Goal: Transaction & Acquisition: Purchase product/service

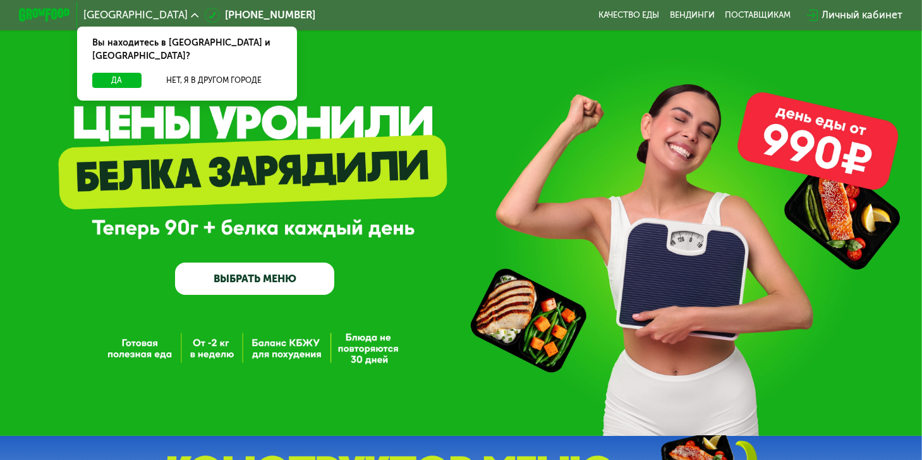
click at [841, 15] on div "Личный кабинет" at bounding box center [862, 15] width 81 height 15
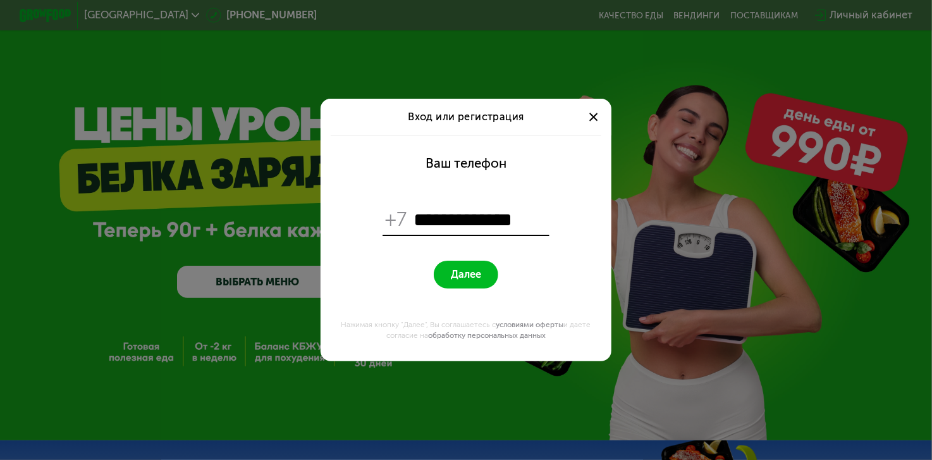
type input "**********"
click at [480, 271] on span "Далее" at bounding box center [466, 274] width 30 height 12
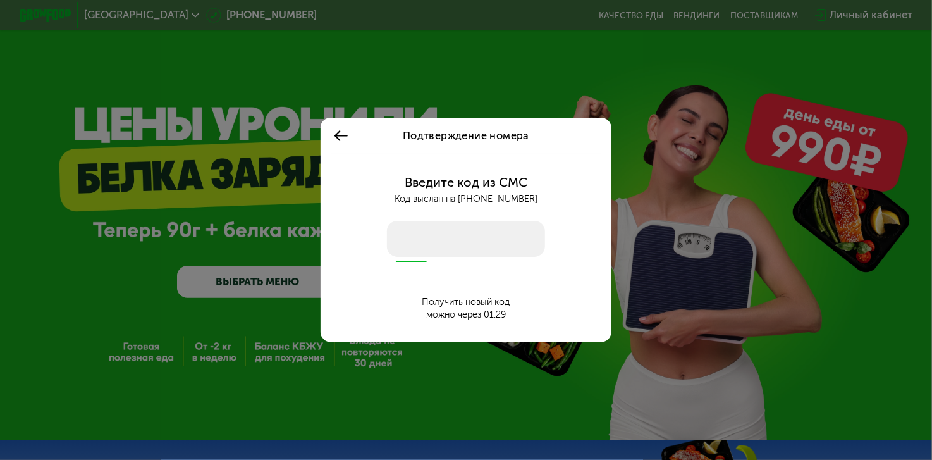
click at [473, 240] on input "number" at bounding box center [466, 239] width 158 height 36
type input "****"
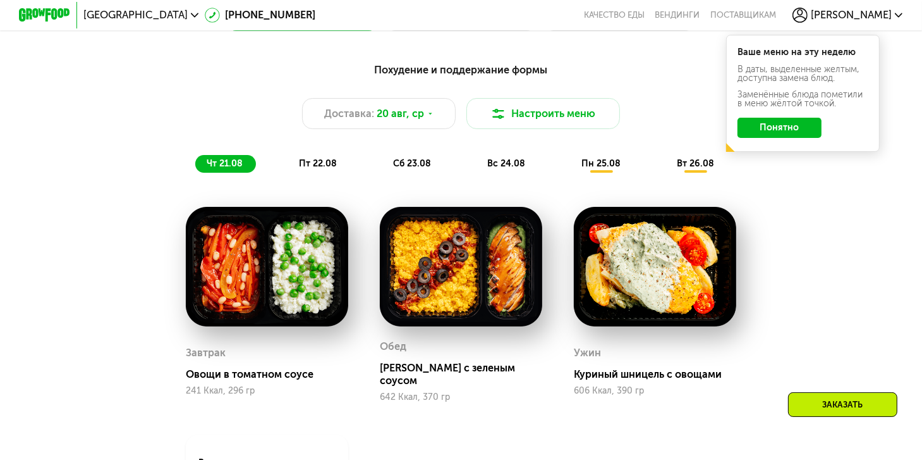
scroll to position [632, 0]
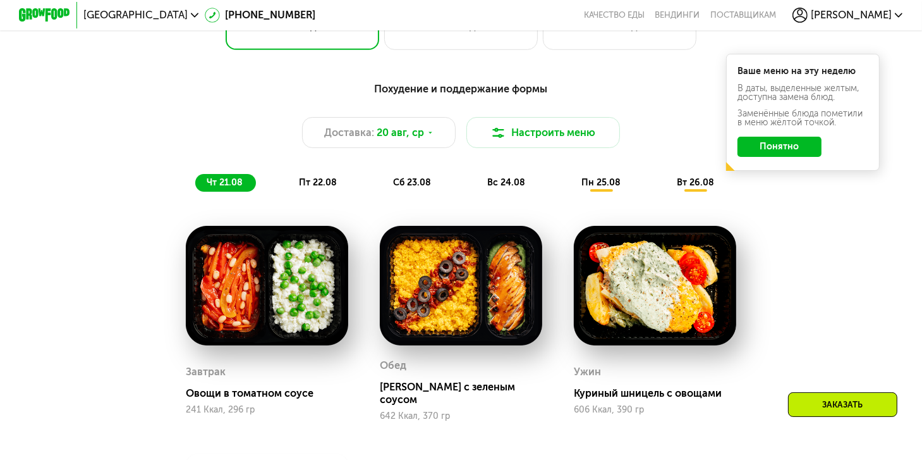
click at [779, 143] on button "Понятно" at bounding box center [780, 147] width 84 height 20
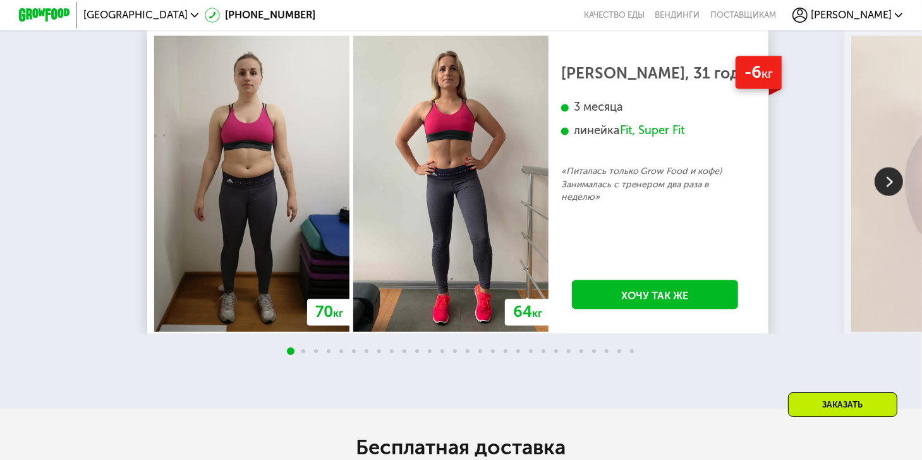
scroll to position [2212, 0]
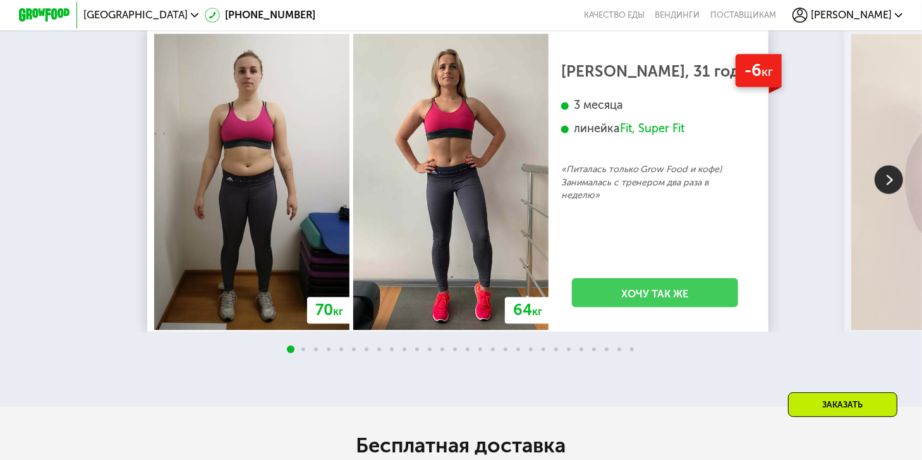
click at [677, 296] on link "Хочу так же" at bounding box center [655, 292] width 166 height 29
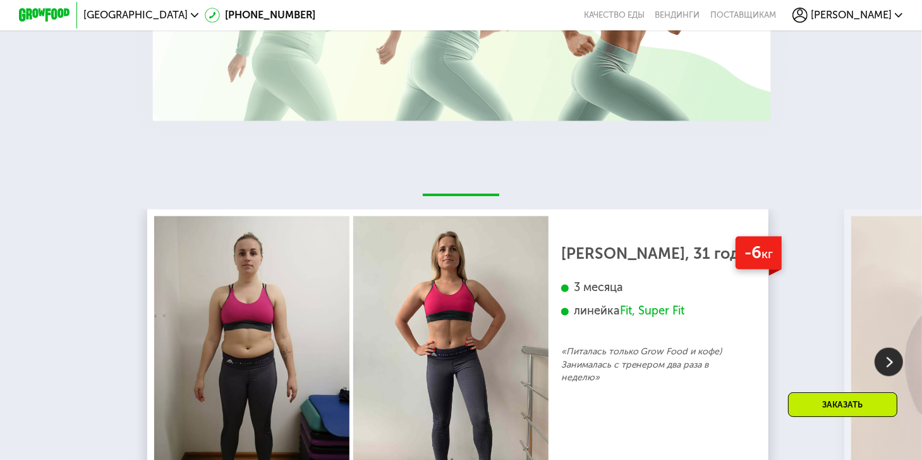
scroll to position [2008, 0]
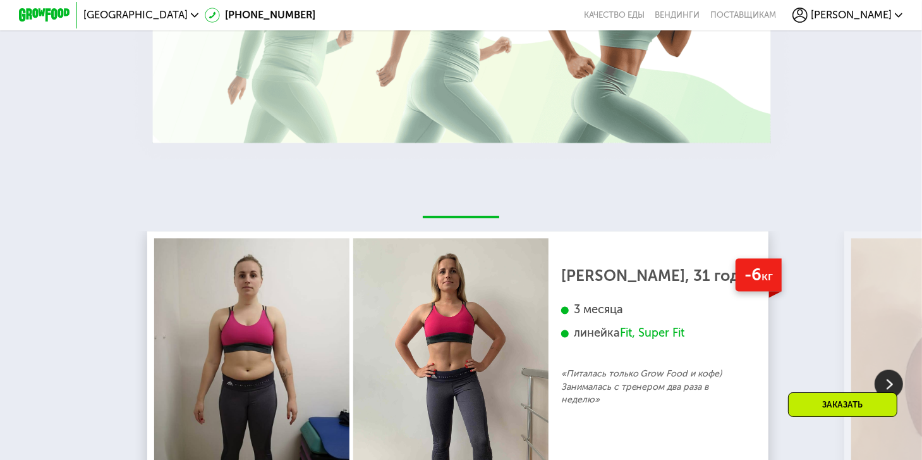
click at [845, 406] on div "Заказать" at bounding box center [842, 404] width 109 height 25
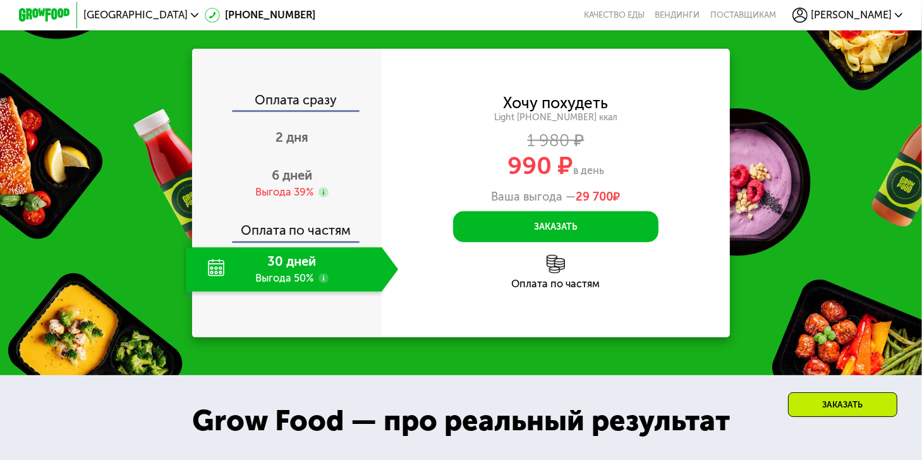
scroll to position [1280, 0]
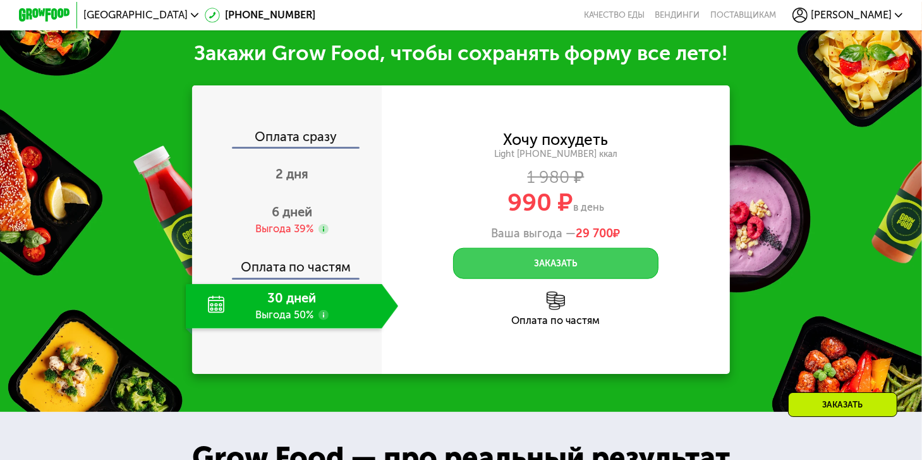
click at [561, 263] on button "Заказать" at bounding box center [555, 263] width 205 height 31
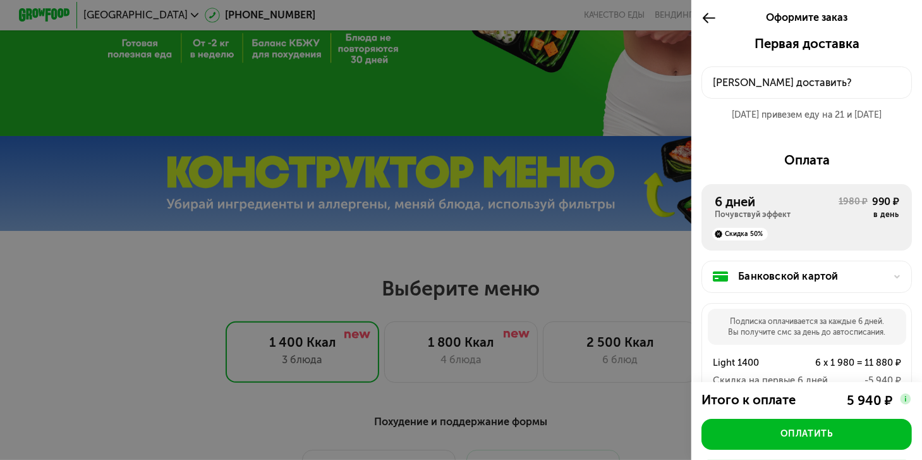
scroll to position [269, 0]
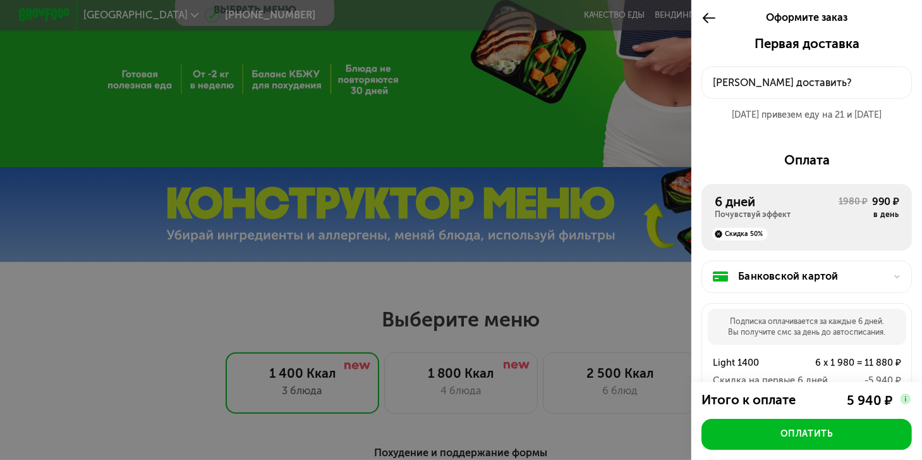
click at [703, 17] on use at bounding box center [709, 17] width 12 height 9
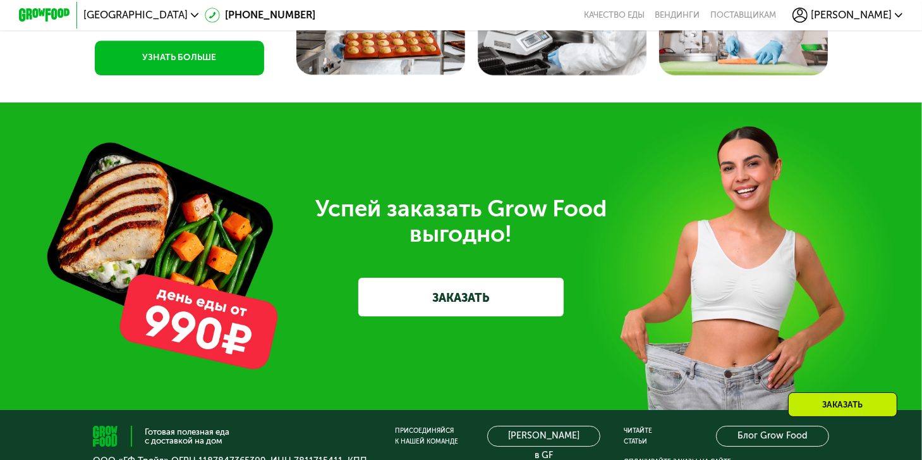
scroll to position [3444, 0]
